Goal: Check status

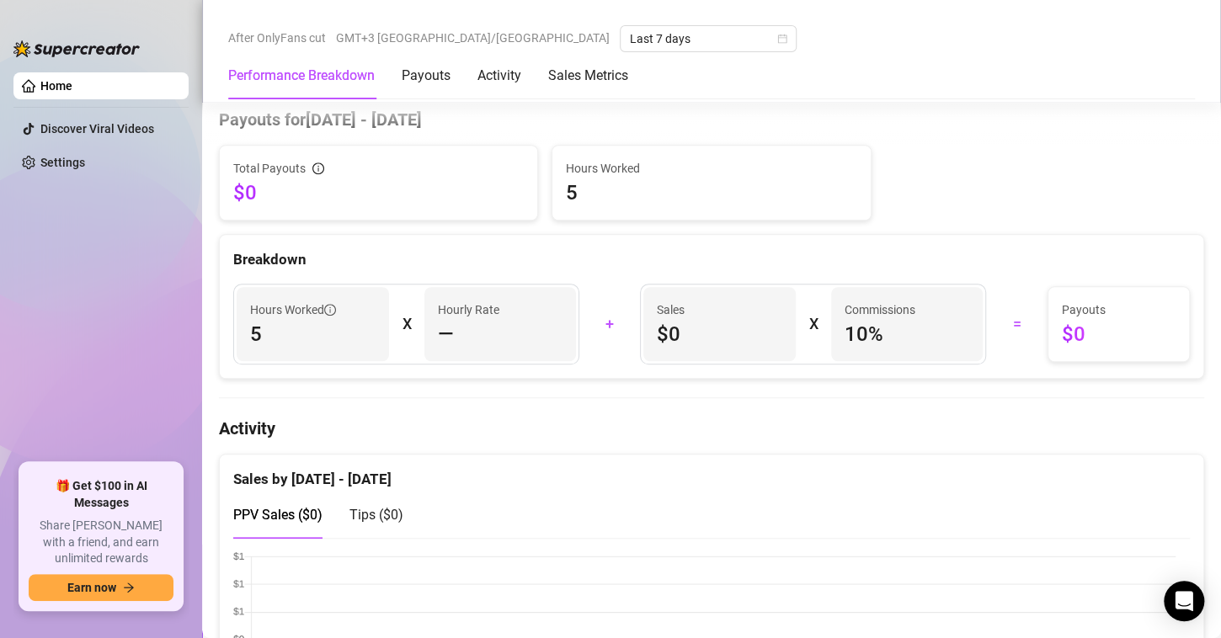
scroll to position [421, 0]
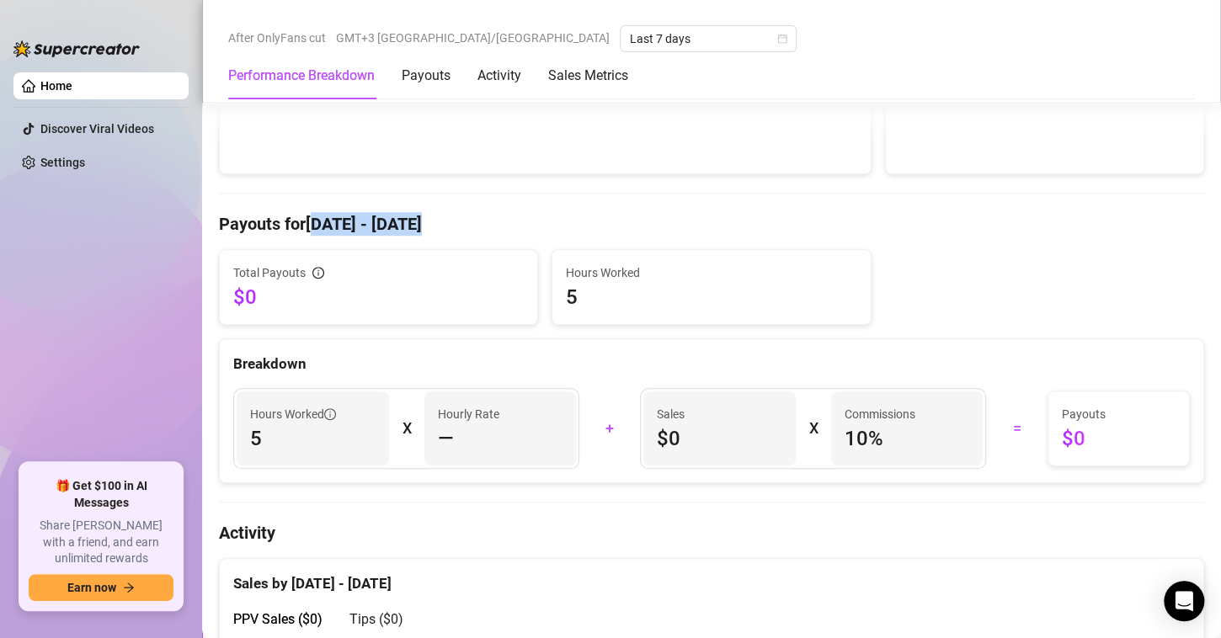
drag, startPoint x: 328, startPoint y: 229, endPoint x: 450, endPoint y: 230, distance: 121.2
click at [450, 230] on h4 "Payouts for [DATE] - [DATE]" at bounding box center [711, 224] width 985 height 24
click at [528, 216] on h4 "Payouts for [DATE] - [DATE]" at bounding box center [711, 224] width 985 height 24
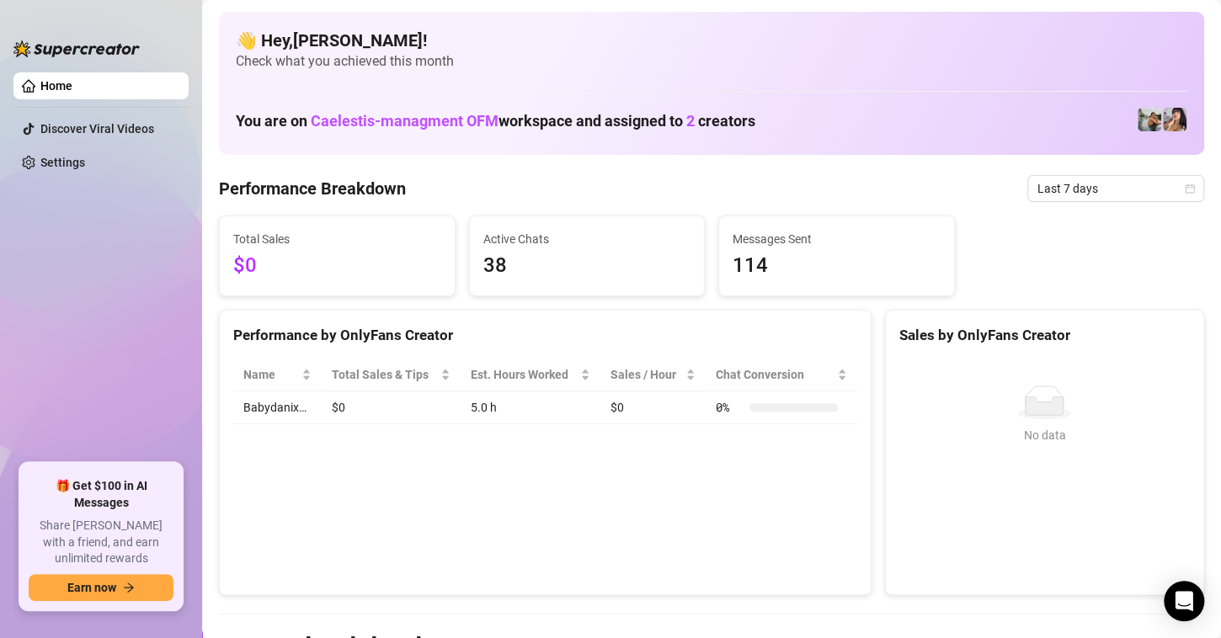
scroll to position [0, 0]
click at [1080, 189] on span "Last 7 days" at bounding box center [1115, 188] width 157 height 25
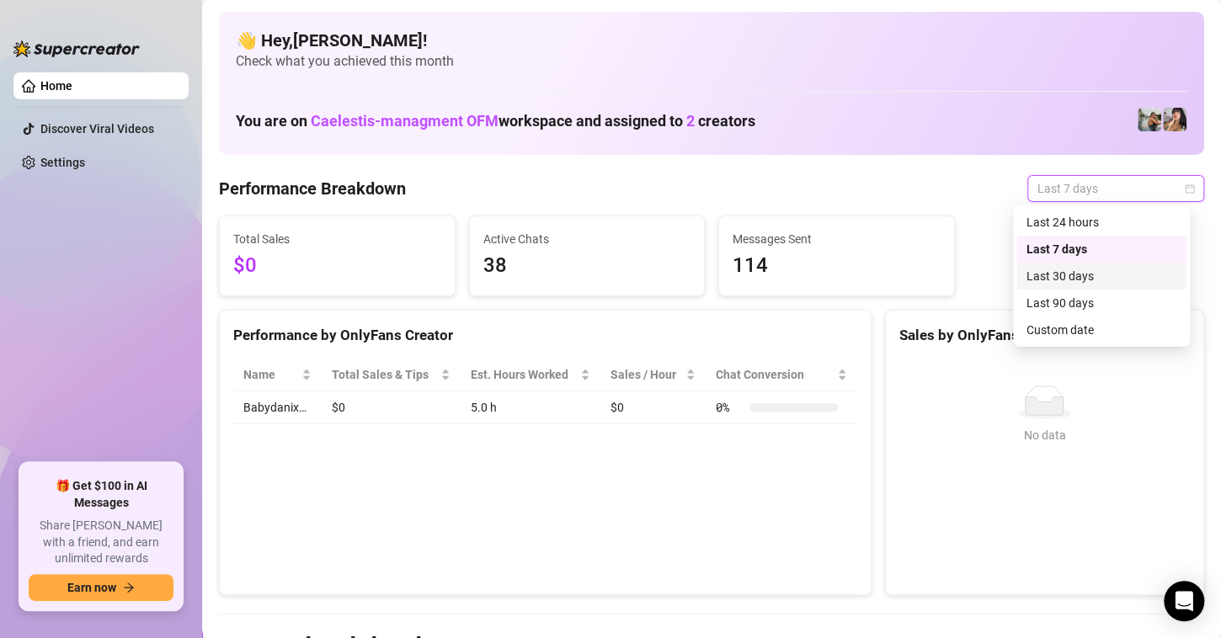
click at [1070, 277] on div "Last 30 days" at bounding box center [1101, 276] width 150 height 19
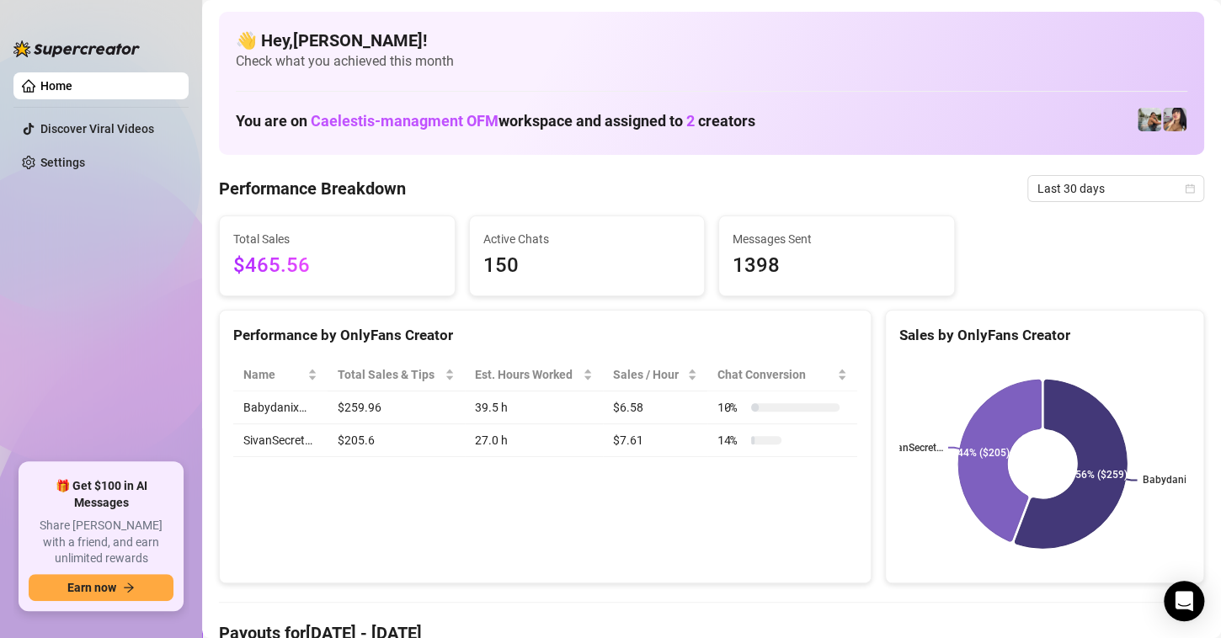
scroll to position [84, 0]
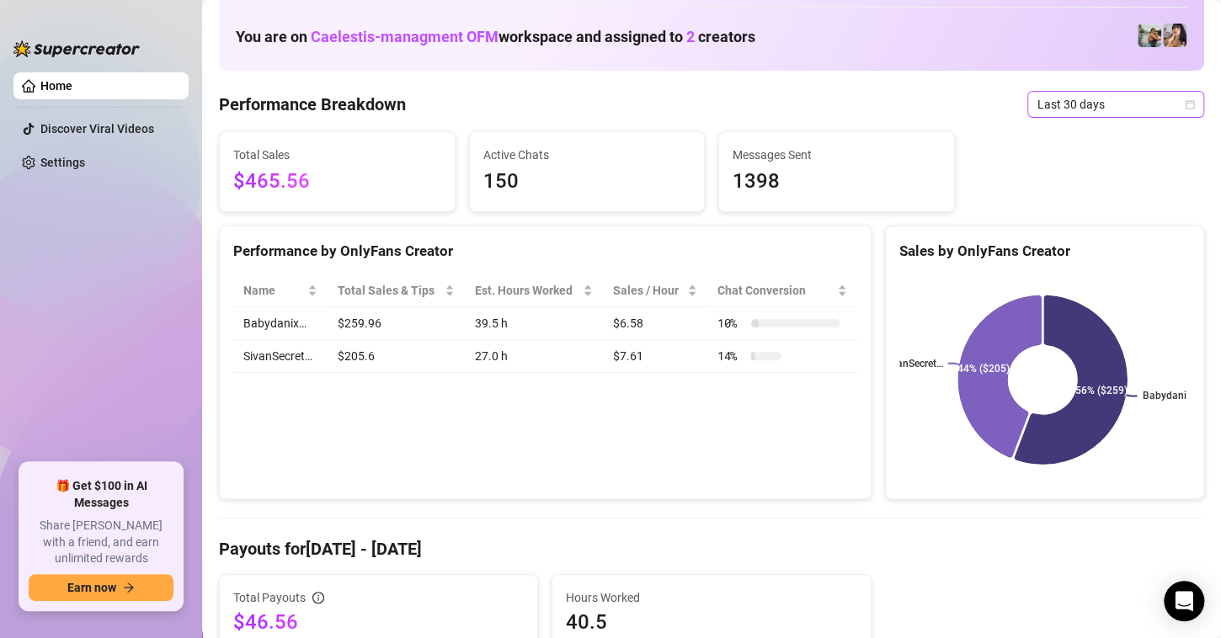
click at [1060, 106] on span "Last 30 days" at bounding box center [1115, 104] width 157 height 25
drag, startPoint x: 839, startPoint y: 137, endPoint x: 745, endPoint y: 108, distance: 98.8
click at [745, 108] on div "Performance Breakdown Last 30 days" at bounding box center [711, 104] width 985 height 27
click at [945, 230] on div "Sales by OnlyFans Creator" at bounding box center [1044, 244] width 317 height 36
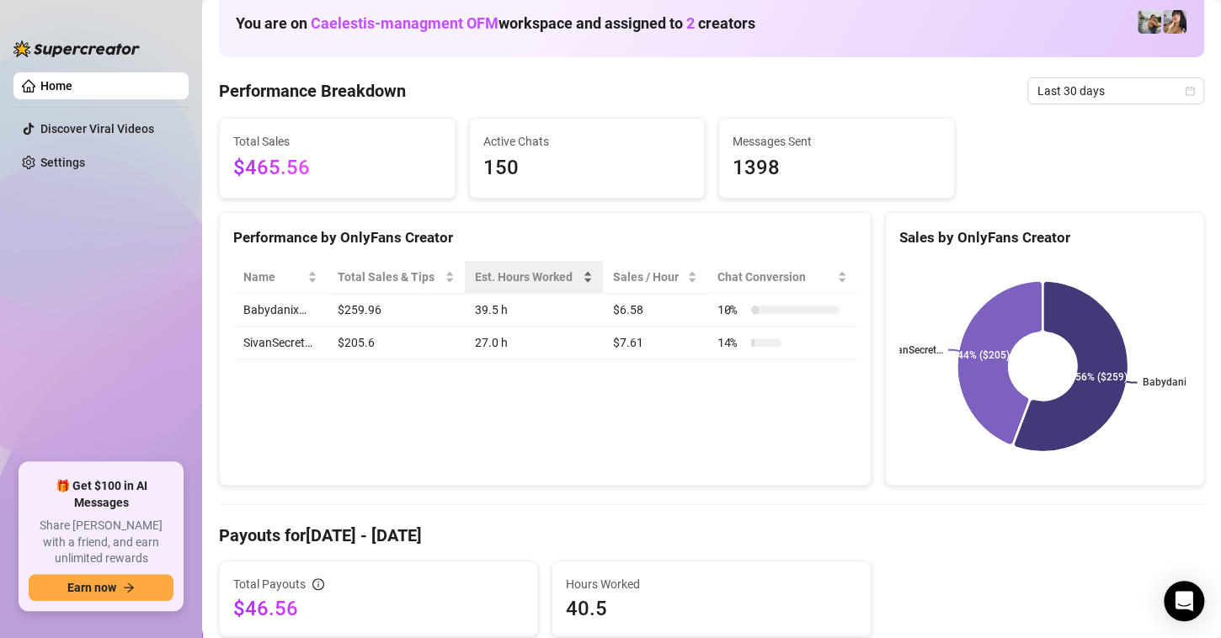
scroll to position [0, 0]
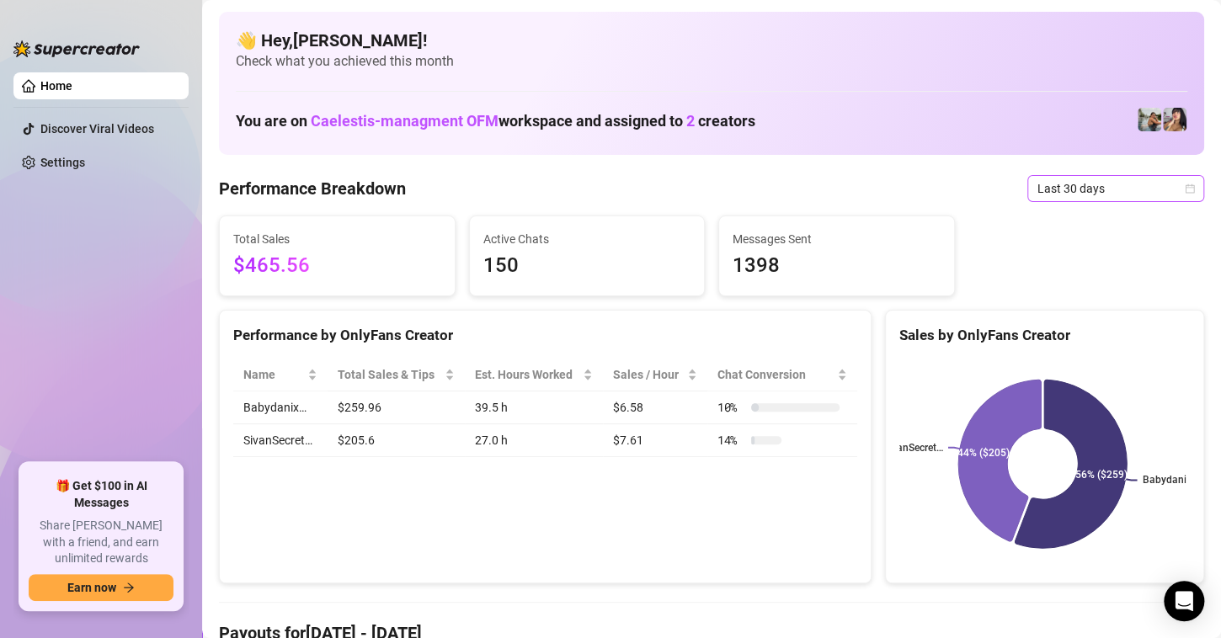
click at [1057, 188] on span "Last 30 days" at bounding box center [1115, 188] width 157 height 25
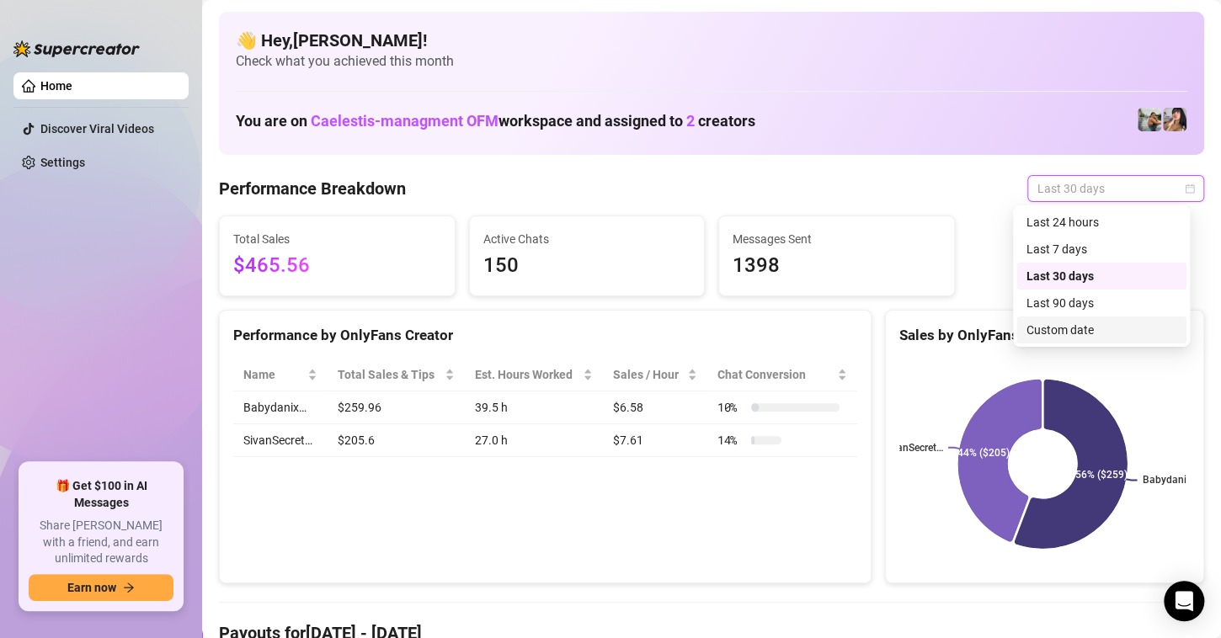
click at [1094, 334] on div "Custom date" at bounding box center [1101, 330] width 150 height 19
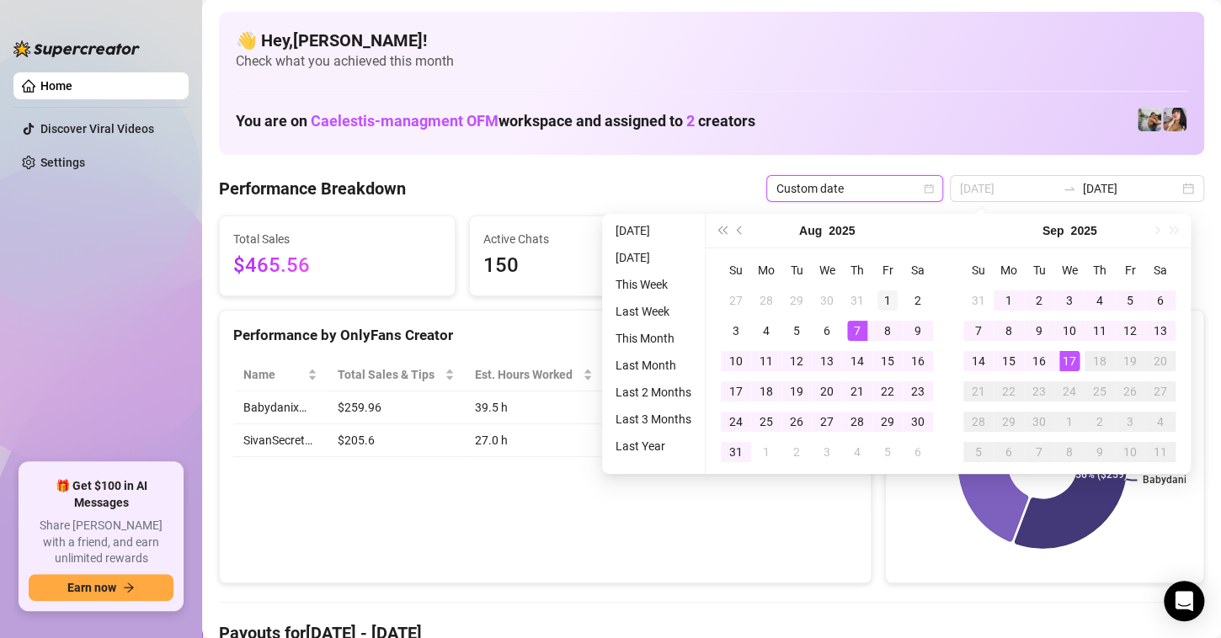
type input "[DATE]"
click at [878, 306] on div "1" at bounding box center [887, 300] width 20 height 20
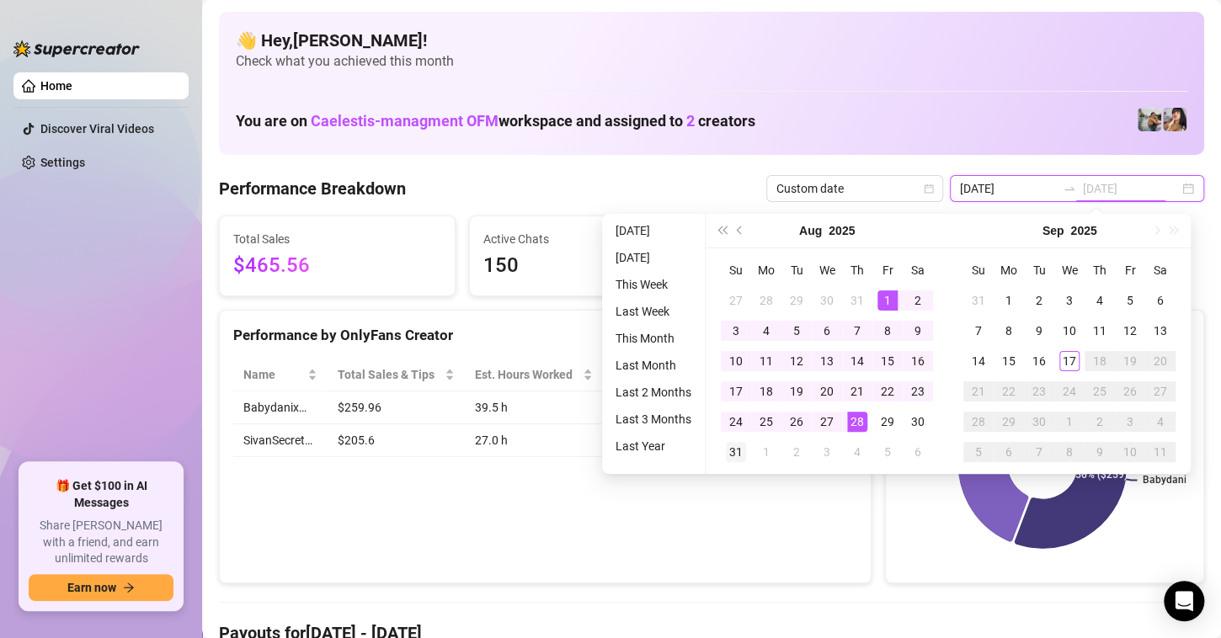
type input "[DATE]"
click at [737, 448] on div "31" at bounding box center [736, 452] width 20 height 20
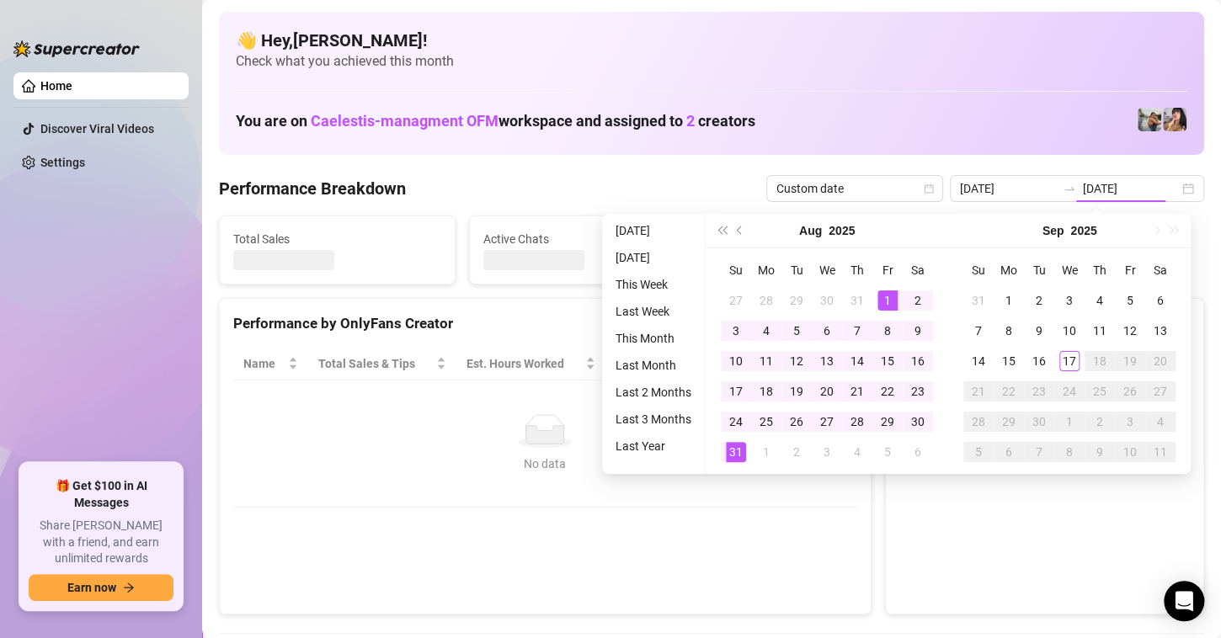
type input "[DATE]"
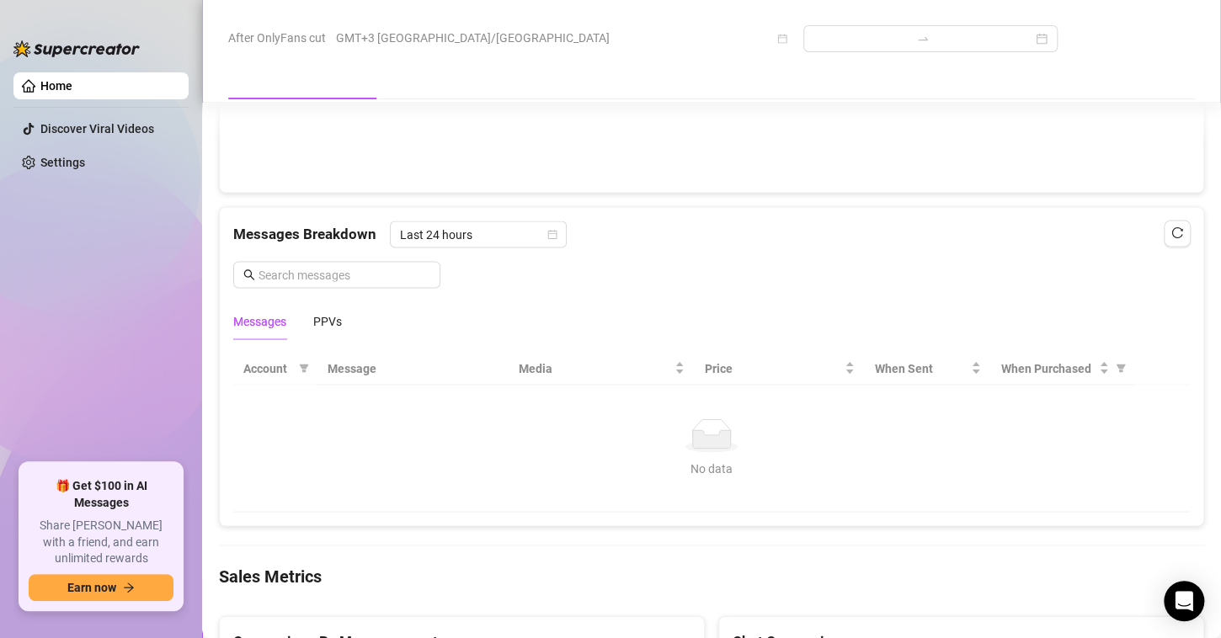
scroll to position [1684, 0]
